Goal: Task Accomplishment & Management: Use online tool/utility

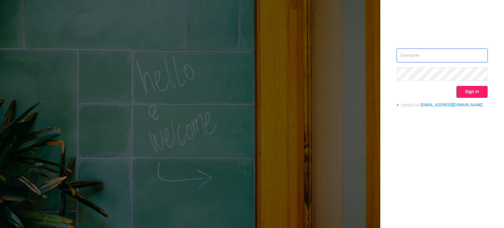
type input "[PERSON_NAME][EMAIL_ADDRESS][DOMAIN_NAME]"
click at [479, 94] on button "Sign in" at bounding box center [471, 92] width 31 height 12
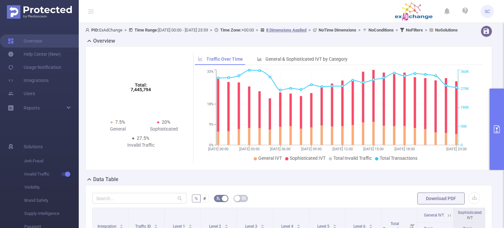
click at [496, 132] on icon "primary" at bounding box center [497, 129] width 8 height 8
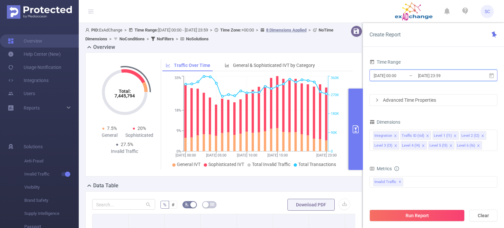
click at [491, 75] on icon at bounding box center [492, 76] width 6 height 6
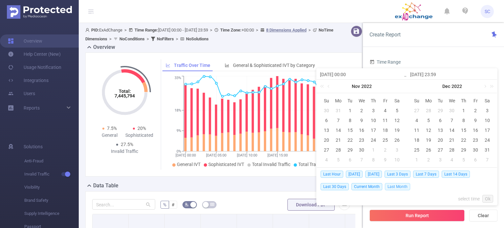
click at [394, 186] on span "Last Month" at bounding box center [397, 186] width 25 height 7
type input "[DATE] 00:00"
type input "[DATE] 23:59"
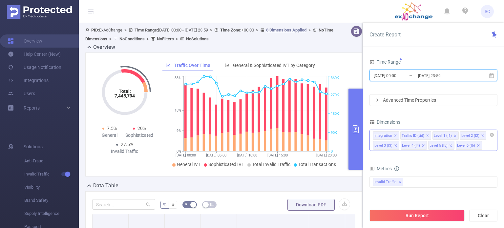
click at [426, 136] on icon "icon: close" at bounding box center [427, 135] width 3 height 3
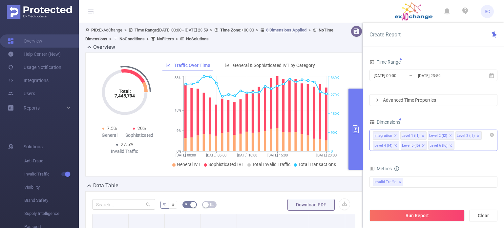
click at [425, 136] on div "Integration Level 1 (l1) Level 2 (l2) Level 3 (l3) Level 4 (l4) Level 5 (l5) Le…" at bounding box center [433, 135] width 121 height 11
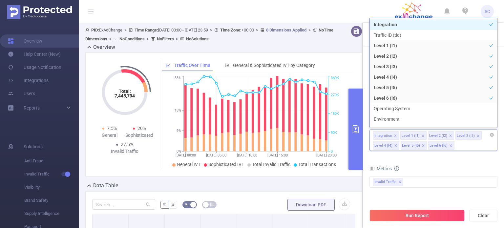
click at [422, 136] on icon "icon: close" at bounding box center [423, 136] width 2 height 2
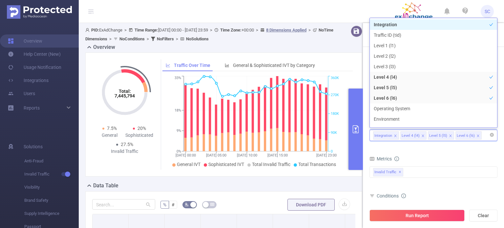
click at [422, 136] on icon "icon: close" at bounding box center [423, 136] width 2 height 2
click at [422, 136] on div "Integration" at bounding box center [433, 135] width 121 height 11
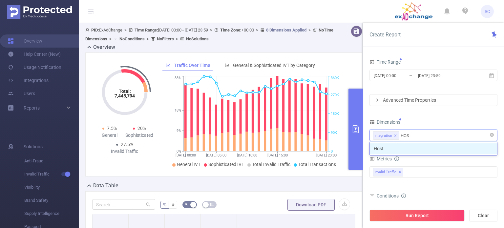
type input "HOST"
click at [410, 152] on li "Host" at bounding box center [433, 148] width 127 height 10
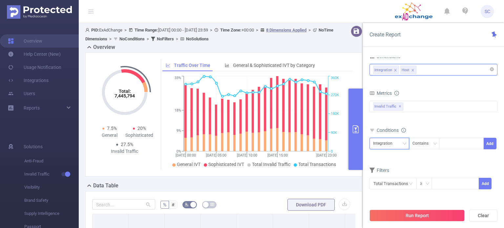
click at [405, 143] on icon "icon: down" at bounding box center [405, 144] width 4 height 4
click at [399, 164] on li "Host" at bounding box center [389, 167] width 40 height 10
click at [449, 145] on div at bounding box center [462, 143] width 38 height 11
type input "B"
type input "[DOMAIN_NAME]"
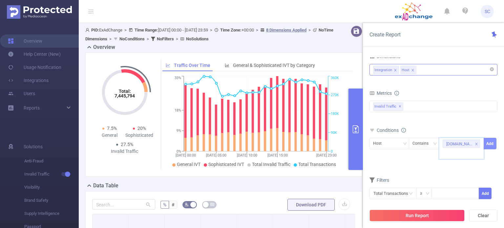
click at [487, 143] on button "Add" at bounding box center [490, 143] width 13 height 11
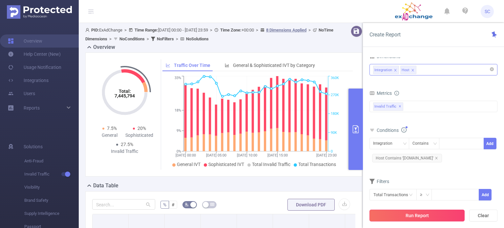
click at [433, 212] on button "Run Report" at bounding box center [416, 216] width 95 height 12
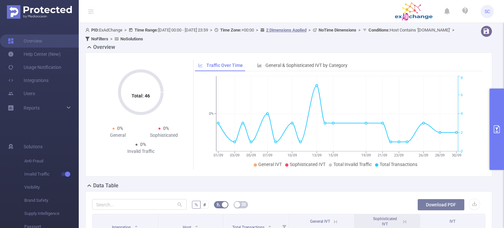
click at [432, 204] on button "Download PDF" at bounding box center [440, 205] width 47 height 12
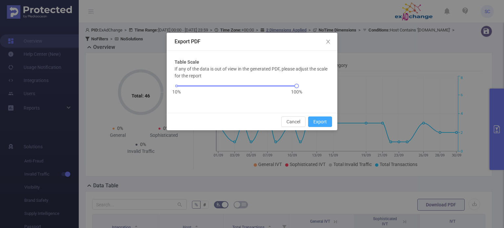
click at [323, 121] on button "Export" at bounding box center [320, 121] width 24 height 10
